Goal: Contribute content: Contribute content

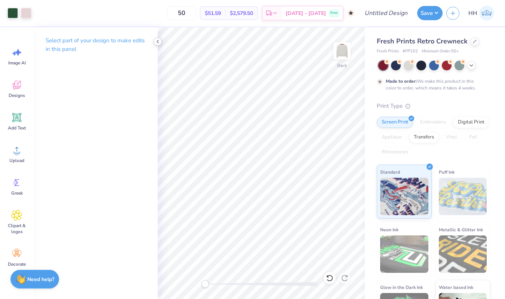
click at [158, 41] on icon at bounding box center [158, 41] width 6 height 6
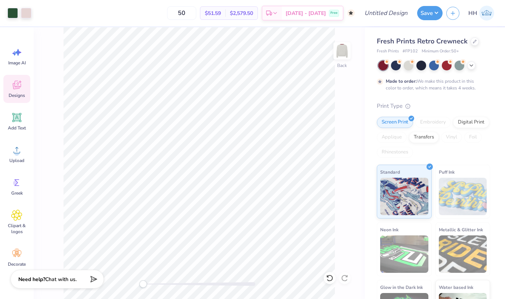
click at [23, 85] on div "Designs" at bounding box center [16, 89] width 27 height 28
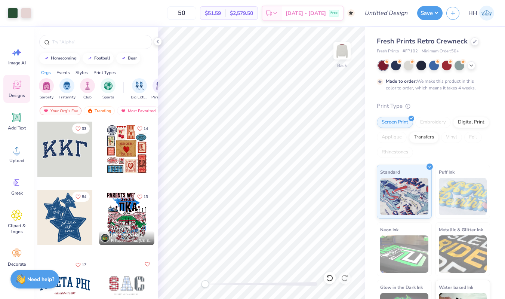
click at [122, 223] on div at bounding box center [126, 217] width 55 height 55
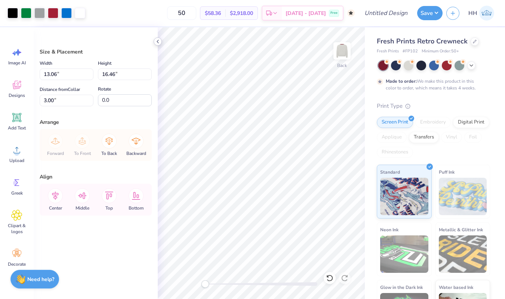
click at [157, 44] on div at bounding box center [158, 41] width 8 height 8
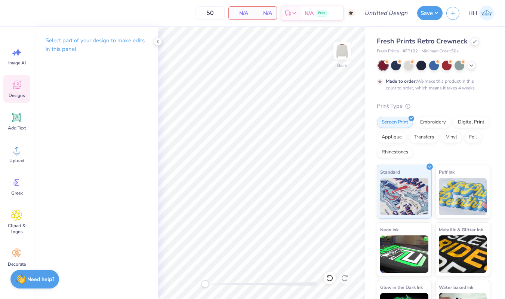
click at [21, 87] on icon at bounding box center [16, 84] width 11 height 11
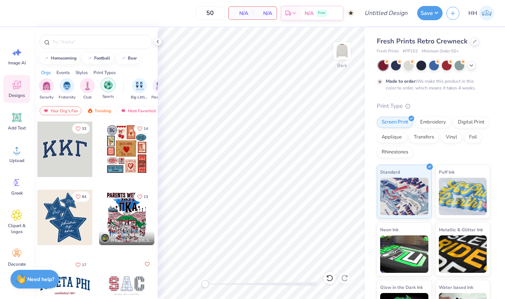
click at [107, 87] on img "filter for Sports" at bounding box center [108, 85] width 9 height 9
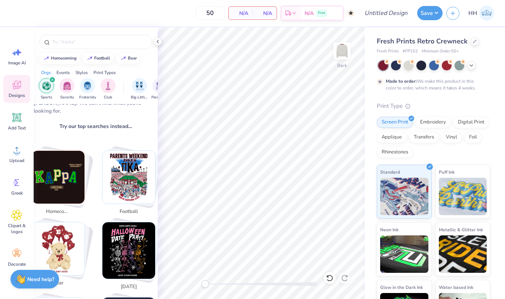
scroll to position [95, 0]
click at [127, 187] on img "Stack Card Button football" at bounding box center [128, 176] width 53 height 53
type input "football"
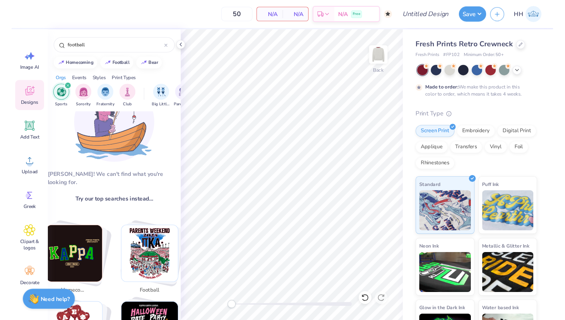
scroll to position [0, 0]
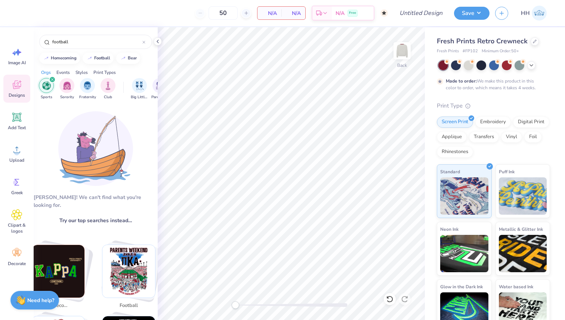
click at [123, 264] on img "Stack Card Button football" at bounding box center [128, 271] width 53 height 53
click at [159, 41] on icon at bounding box center [158, 41] width 6 height 6
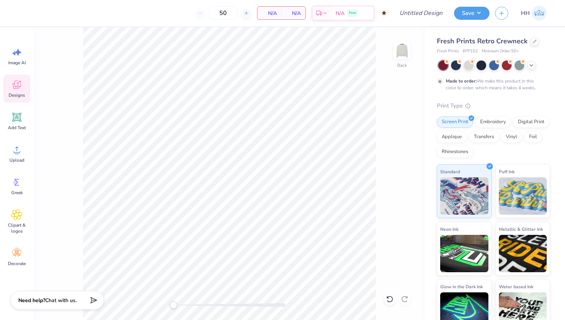
click at [22, 76] on div "Designs" at bounding box center [16, 89] width 27 height 28
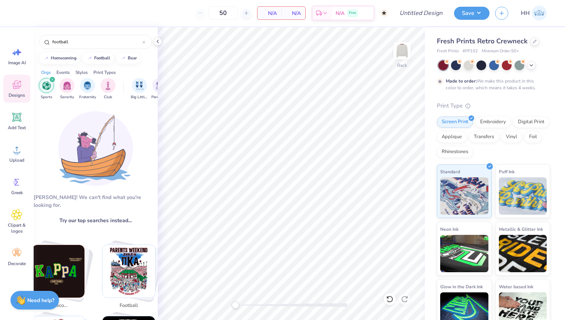
click at [128, 257] on img "Stack Card Button football" at bounding box center [128, 271] width 53 height 53
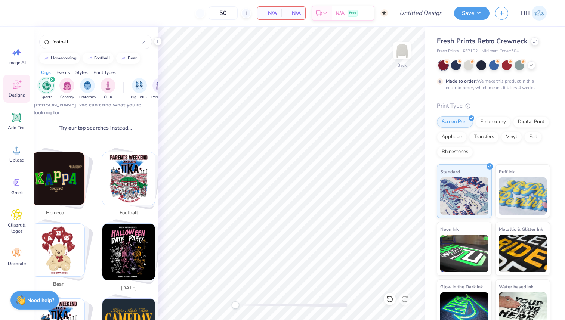
scroll to position [94, 0]
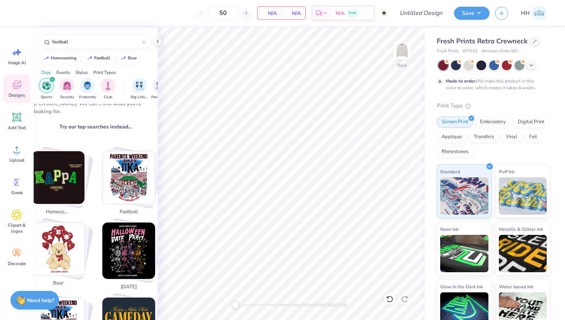
click at [48, 87] on img "filter for Sports" at bounding box center [46, 85] width 9 height 9
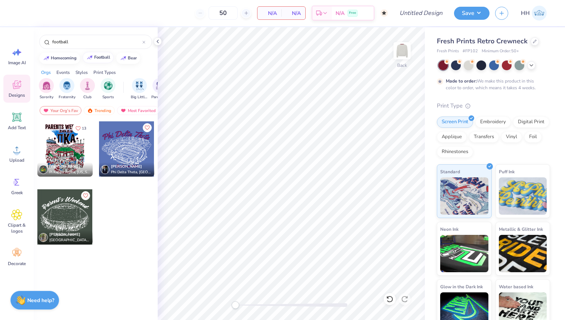
click at [102, 57] on div "football" at bounding box center [102, 57] width 16 height 4
click at [107, 89] on img "filter for Sports" at bounding box center [108, 85] width 9 height 9
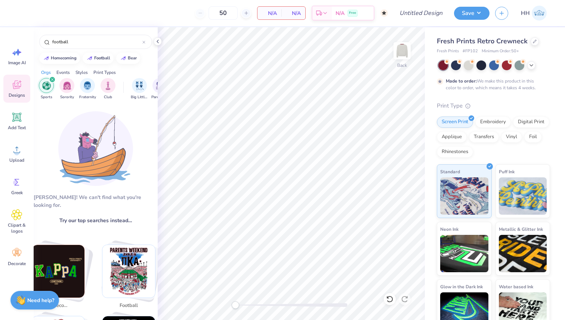
click at [107, 89] on img "filter for Club" at bounding box center [108, 85] width 8 height 9
click at [46, 89] on img "filter for Club" at bounding box center [46, 85] width 8 height 9
click at [51, 80] on icon "filter for Sports" at bounding box center [52, 79] width 3 height 3
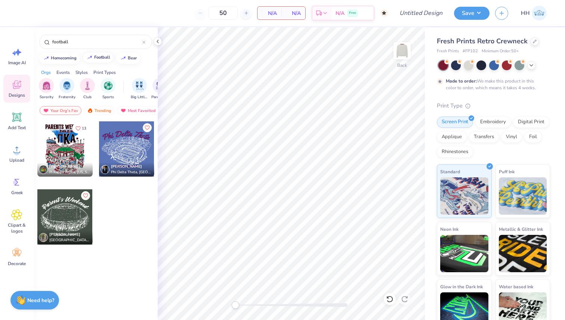
click at [102, 57] on div "football" at bounding box center [102, 57] width 16 height 4
click at [45, 89] on img "filter for Game Day" at bounding box center [45, 85] width 9 height 9
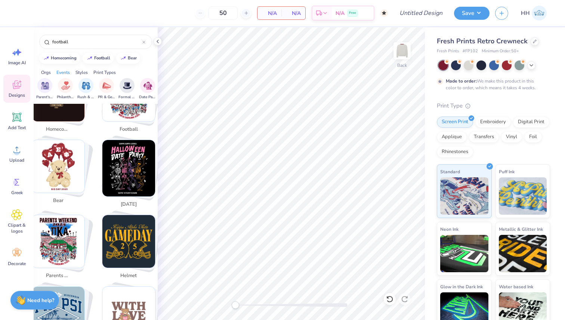
scroll to position [176, 0]
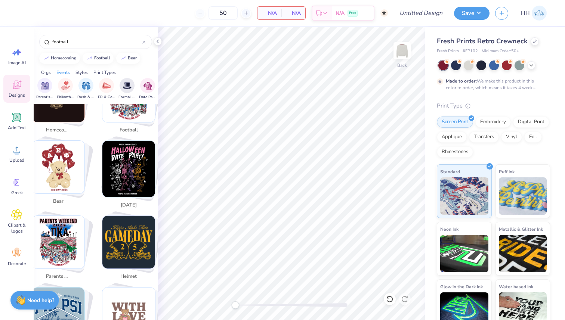
click at [16, 81] on icon at bounding box center [16, 84] width 11 height 11
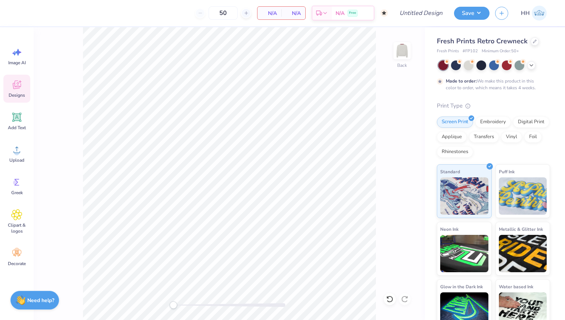
scroll to position [0, 0]
click at [18, 86] on icon at bounding box center [17, 85] width 8 height 9
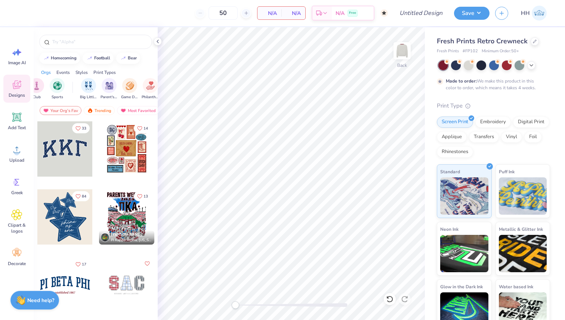
scroll to position [0, 55]
click at [124, 85] on img "filter for Game Day" at bounding box center [125, 85] width 9 height 9
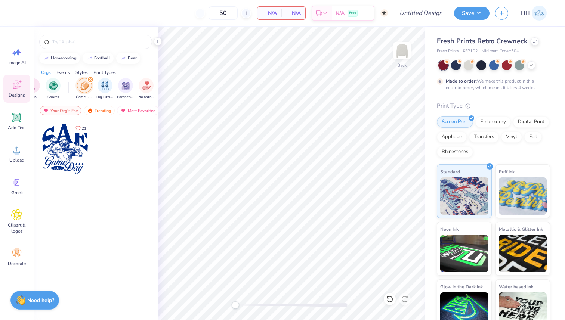
click at [64, 148] on div at bounding box center [64, 148] width 55 height 55
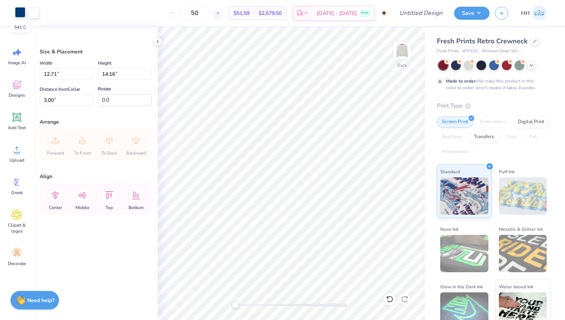
click at [20, 15] on div at bounding box center [20, 12] width 10 height 10
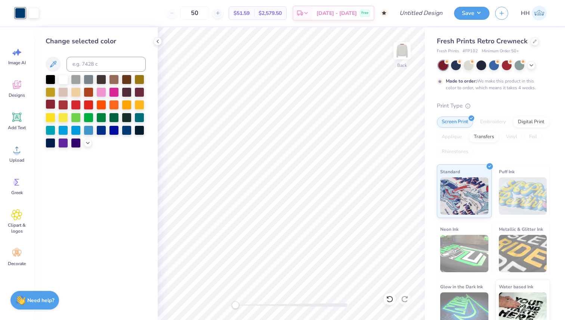
click at [48, 107] on div at bounding box center [51, 104] width 10 height 10
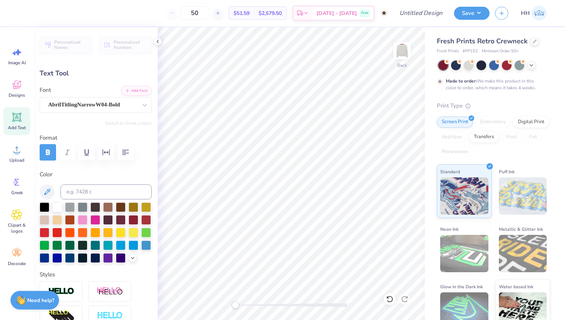
type textarea "DDD"
type input "14.69"
type input "8.15"
type input "1.03"
type input "2.28"
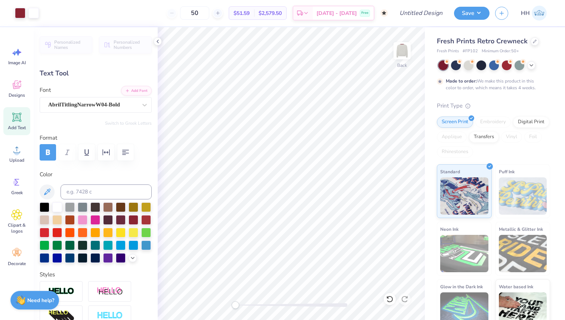
type input "0.83"
type input "13.71"
type textarea "2025"
click at [159, 43] on icon at bounding box center [158, 41] width 6 height 6
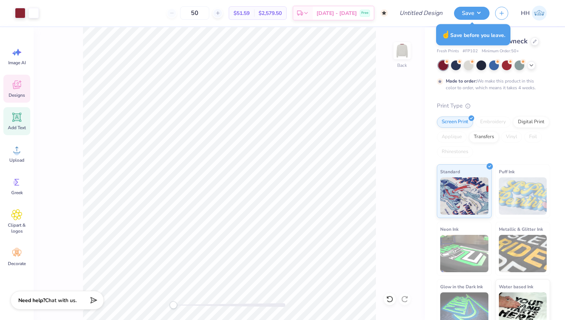
click at [17, 91] on div "Designs" at bounding box center [16, 89] width 27 height 28
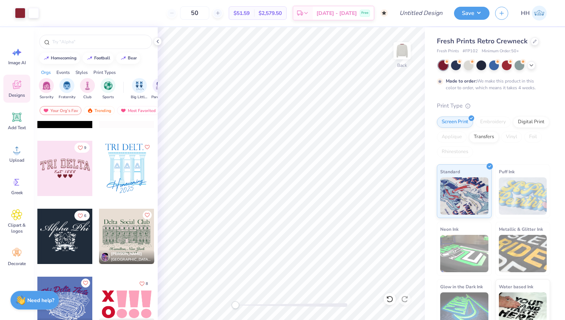
scroll to position [463, 0]
